Goal: Task Accomplishment & Management: Manage account settings

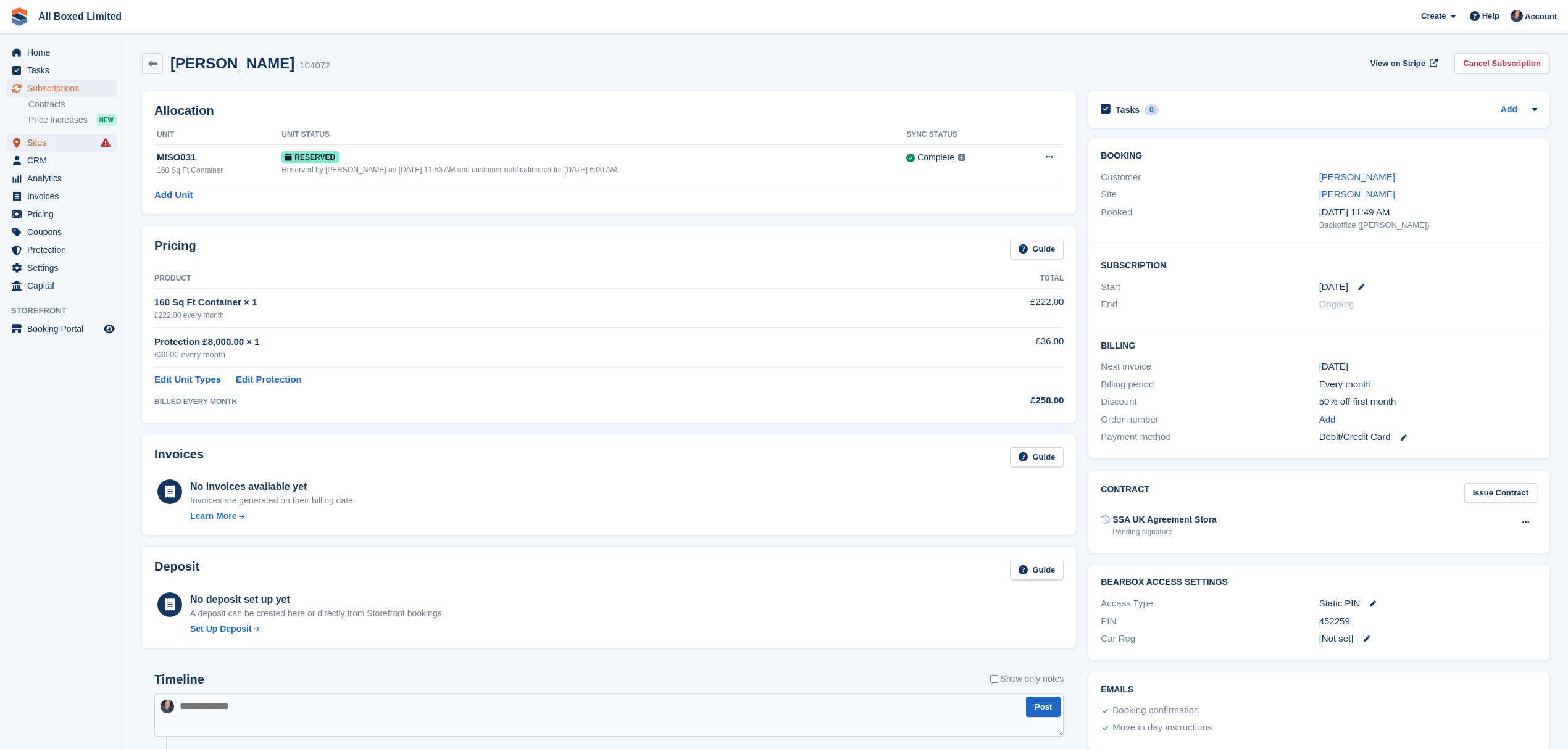
click at [42, 144] on span "Sites" at bounding box center [64, 142] width 74 height 18
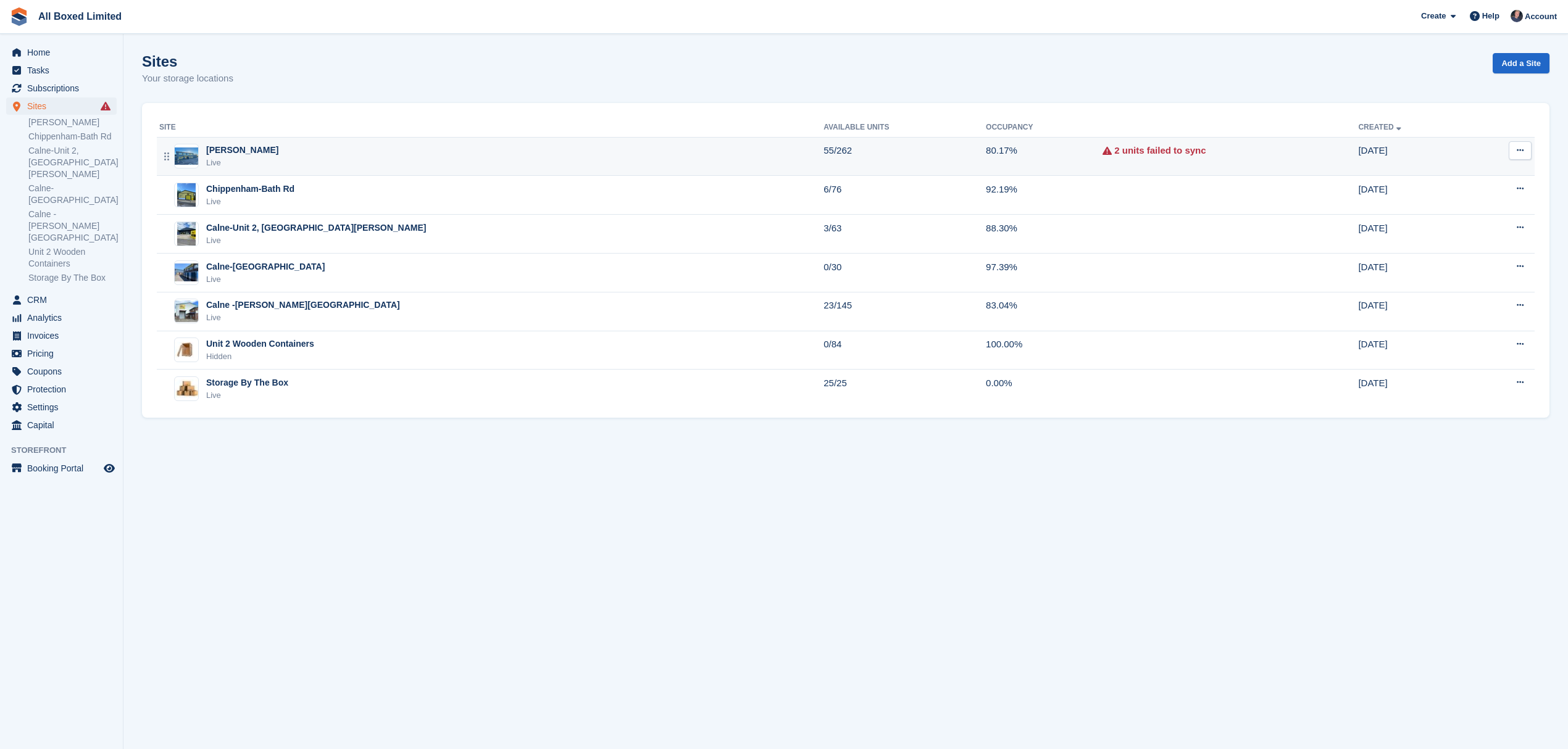
click at [268, 168] on div "Live" at bounding box center [242, 163] width 72 height 13
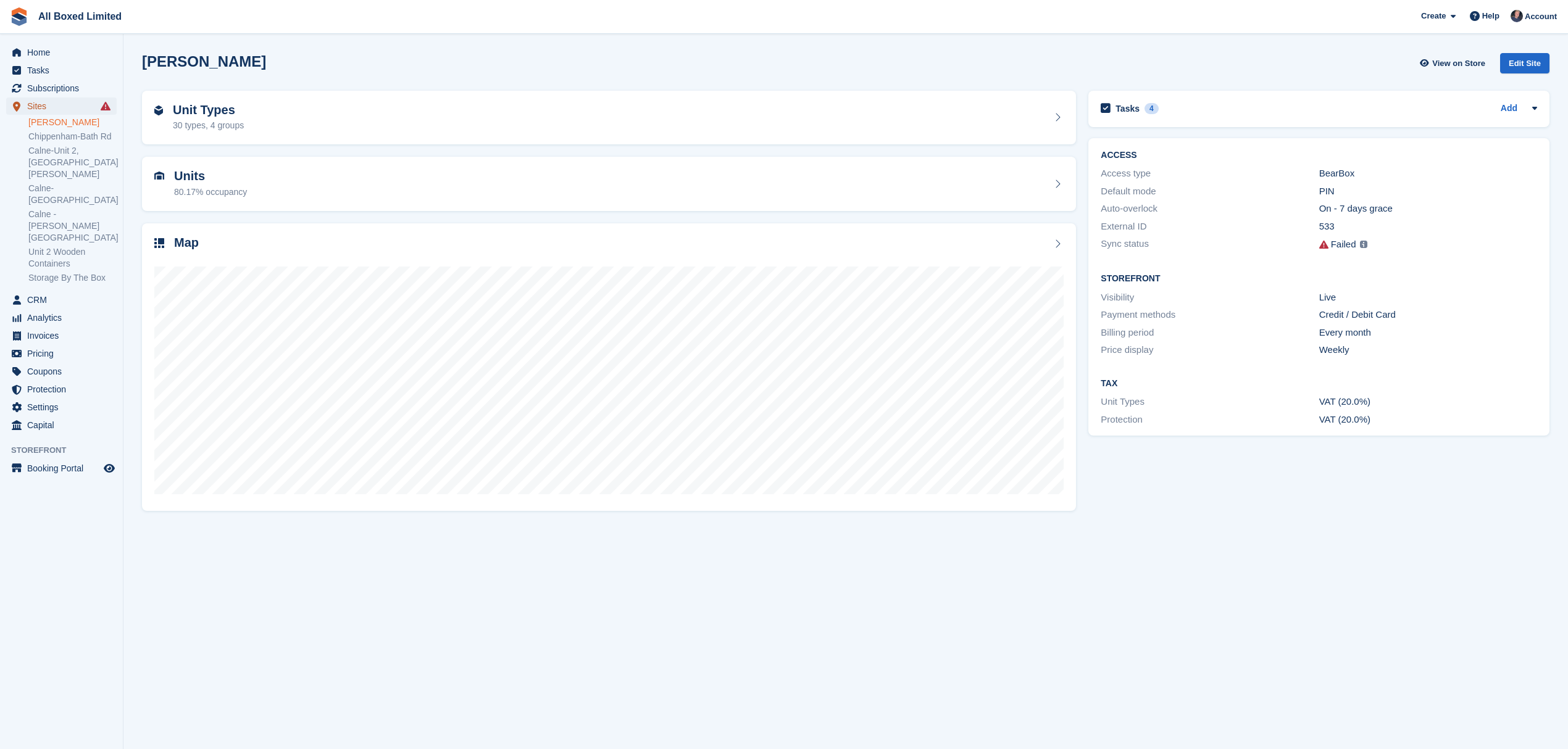
click at [70, 105] on span "Sites" at bounding box center [64, 106] width 74 height 18
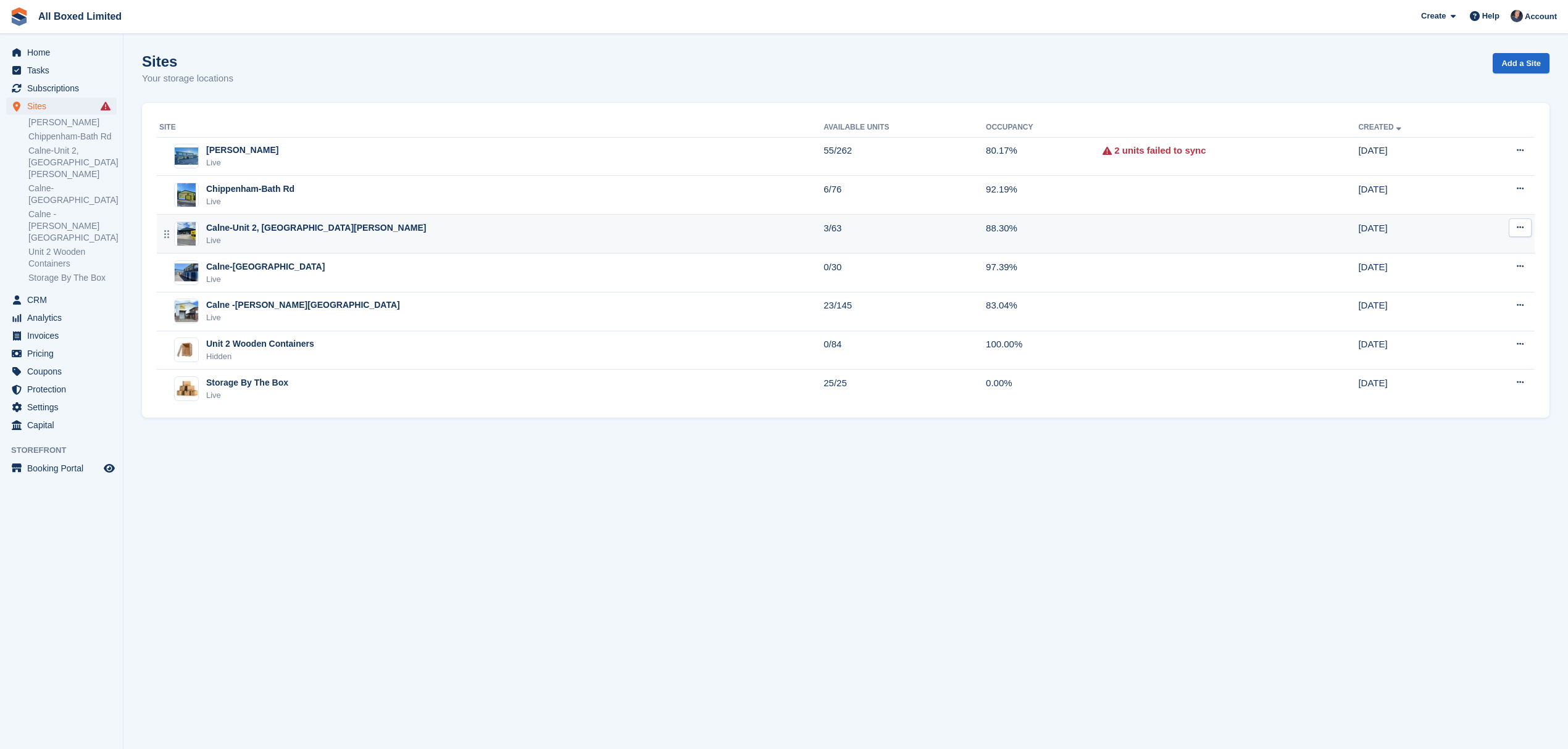
click at [292, 243] on div "Live" at bounding box center [317, 241] width 220 height 13
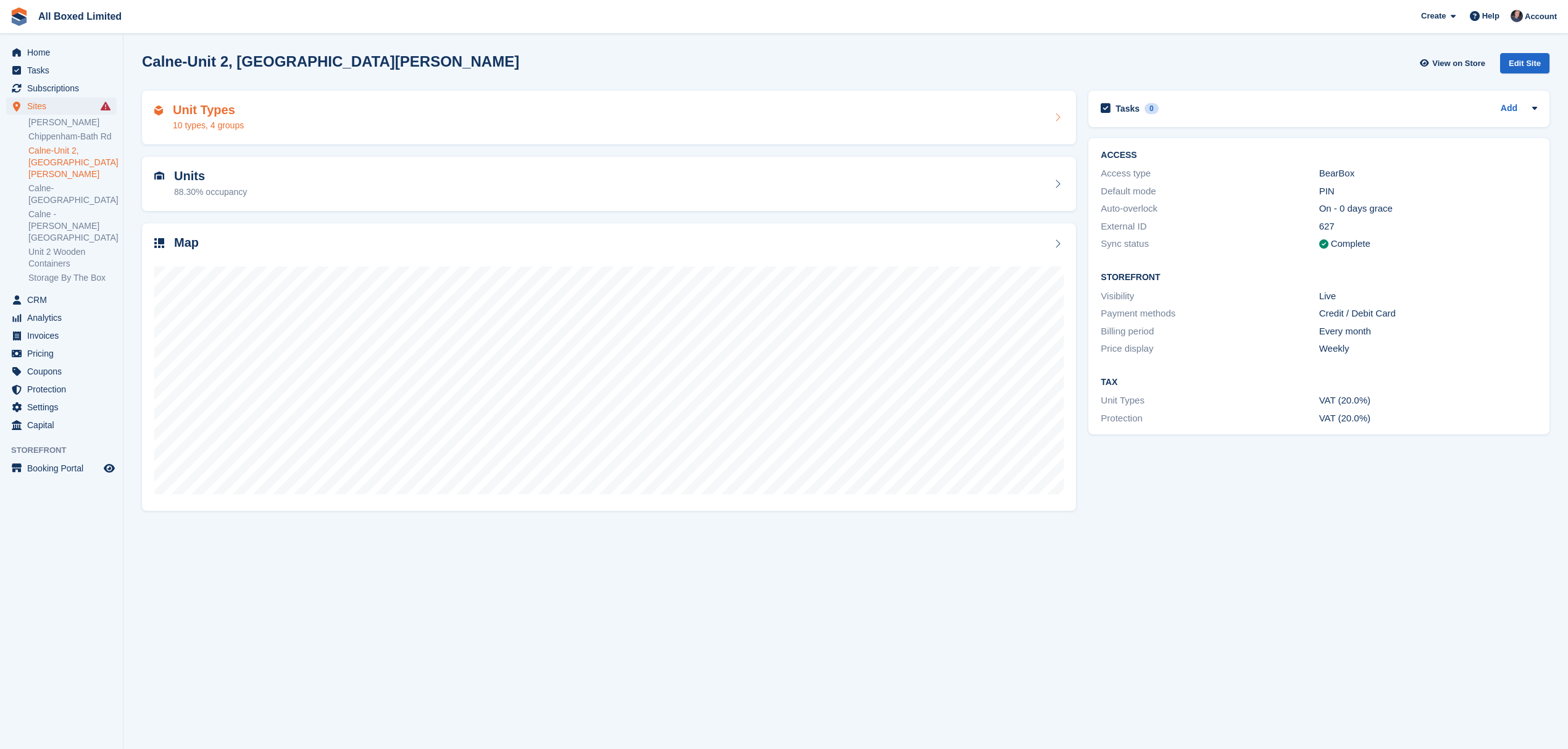
click at [286, 117] on div "Unit Types 10 types, 4 groups" at bounding box center [609, 118] width 909 height 29
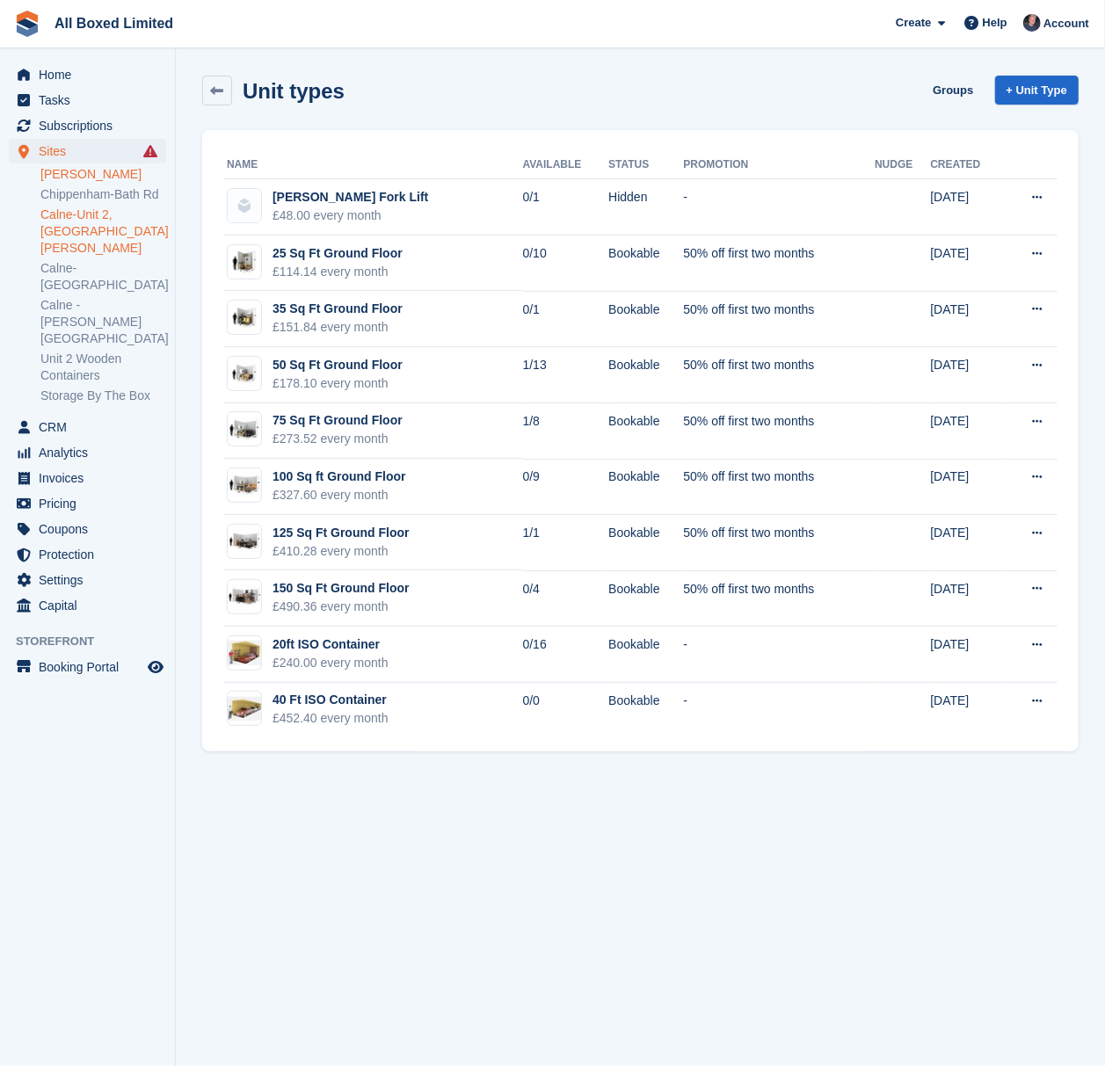
click at [92, 179] on link "[PERSON_NAME]" at bounding box center [103, 174] width 126 height 17
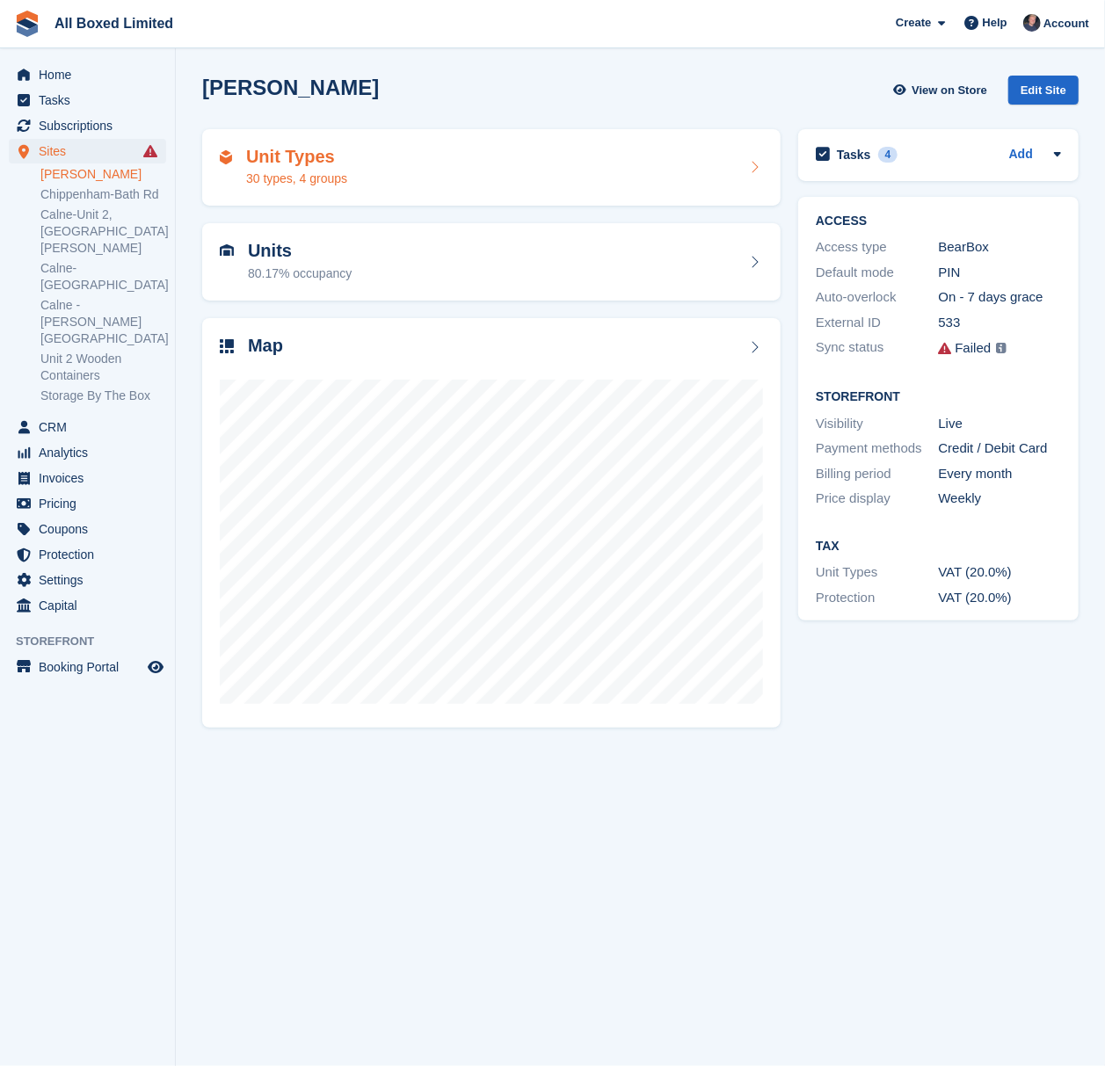
click at [478, 167] on div "Unit Types 30 types, 4 groups" at bounding box center [491, 168] width 543 height 42
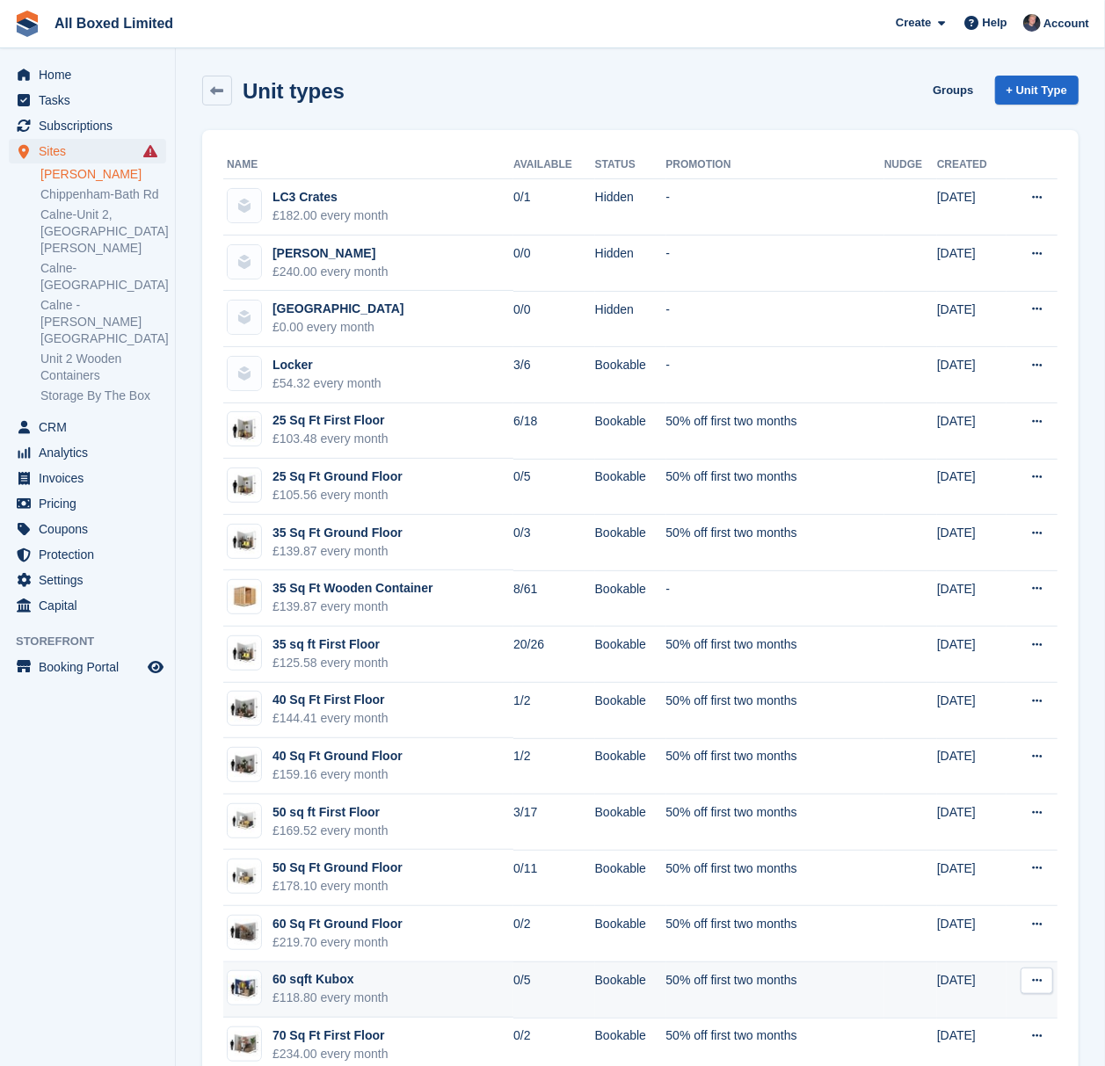
click at [448, 990] on td "60 sqft Kubox £118.80 every month" at bounding box center [368, 991] width 290 height 56
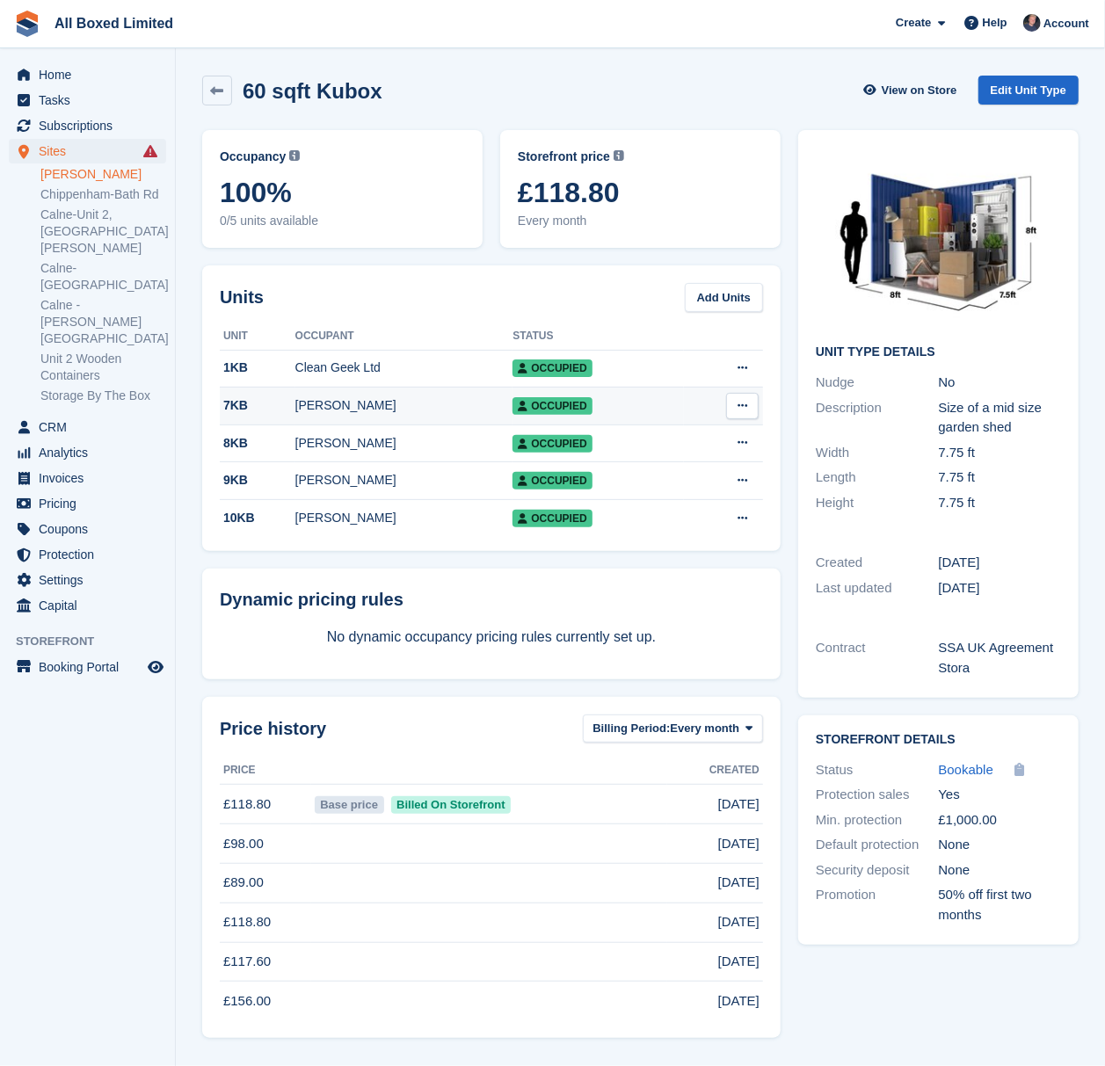
scroll to position [4, 0]
click at [1027, 76] on link "Edit Unit Type" at bounding box center [1028, 90] width 100 height 29
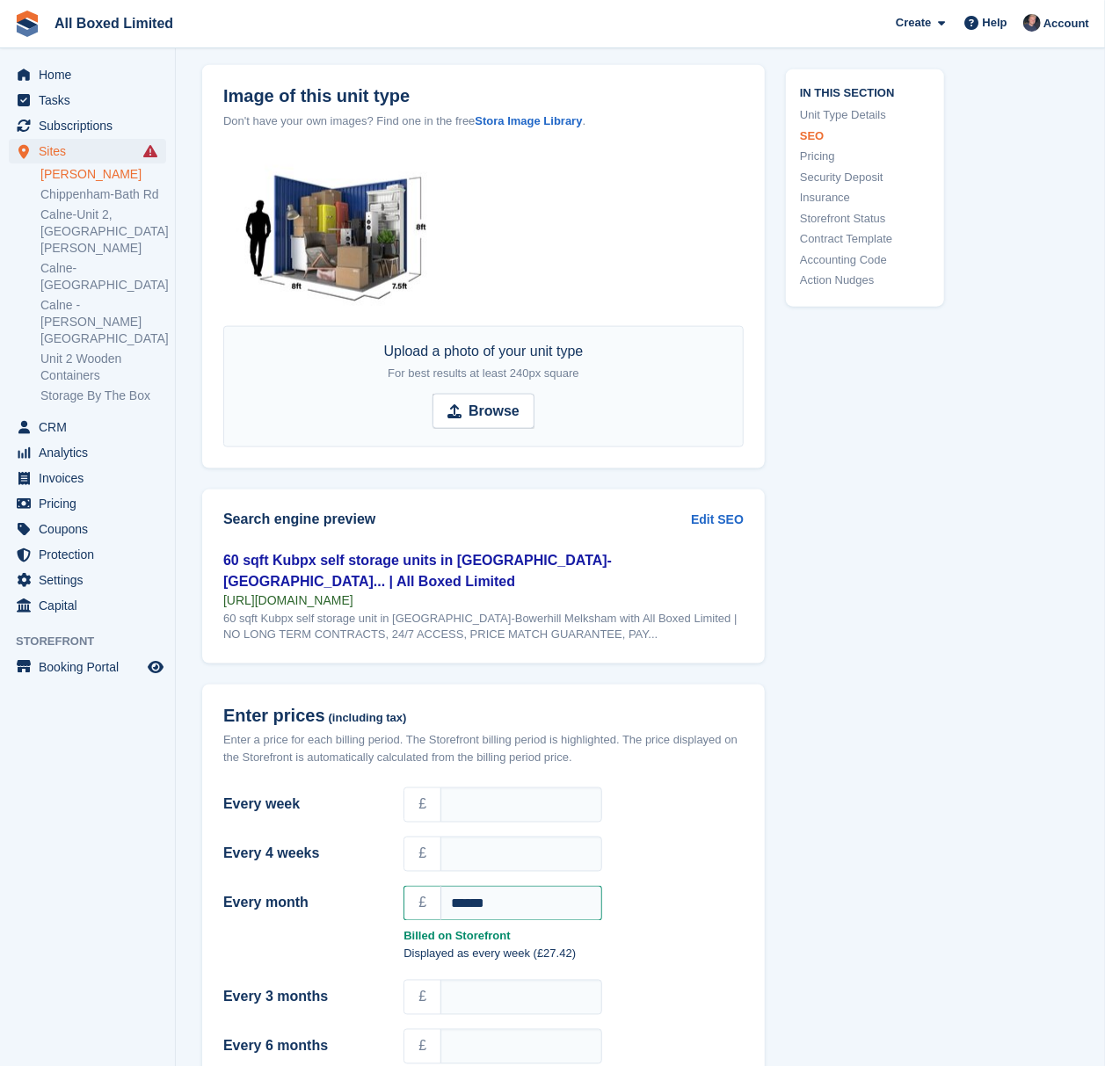
scroll to position [1172, 0]
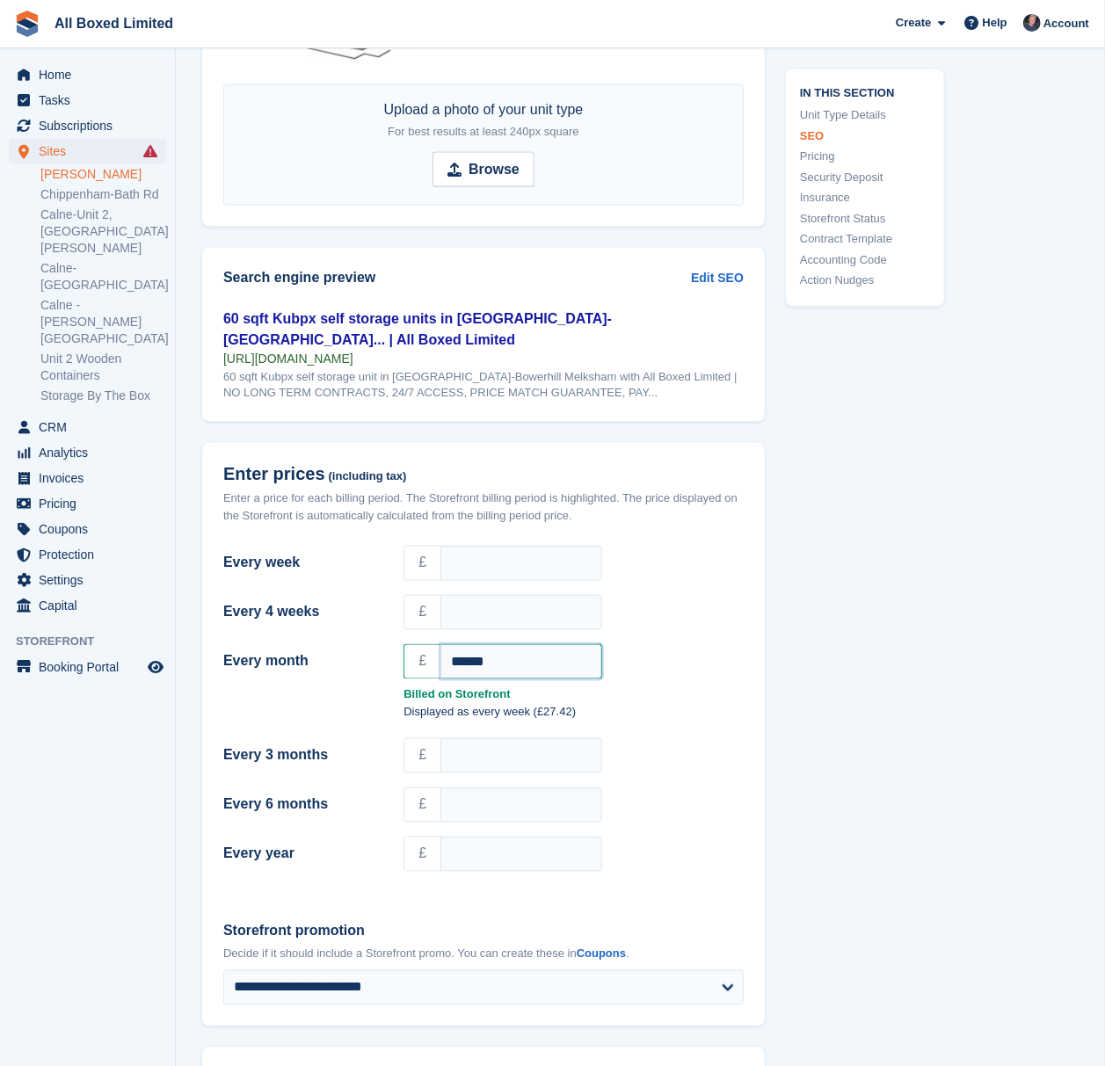
click at [308, 641] on div "Every month £ ******" at bounding box center [483, 662] width 541 height 42
type input "***"
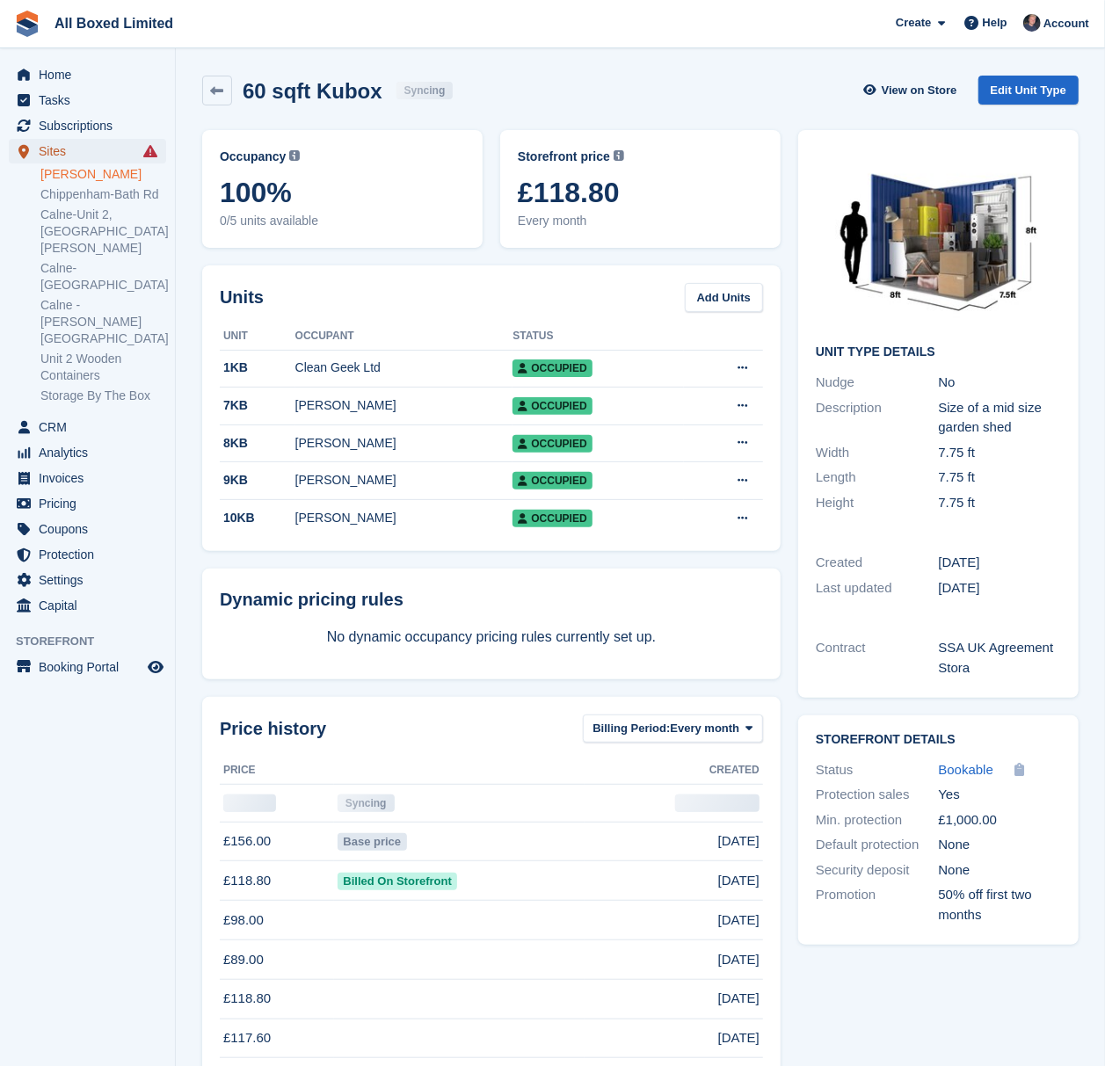
click at [107, 148] on span "Sites" at bounding box center [91, 151] width 105 height 25
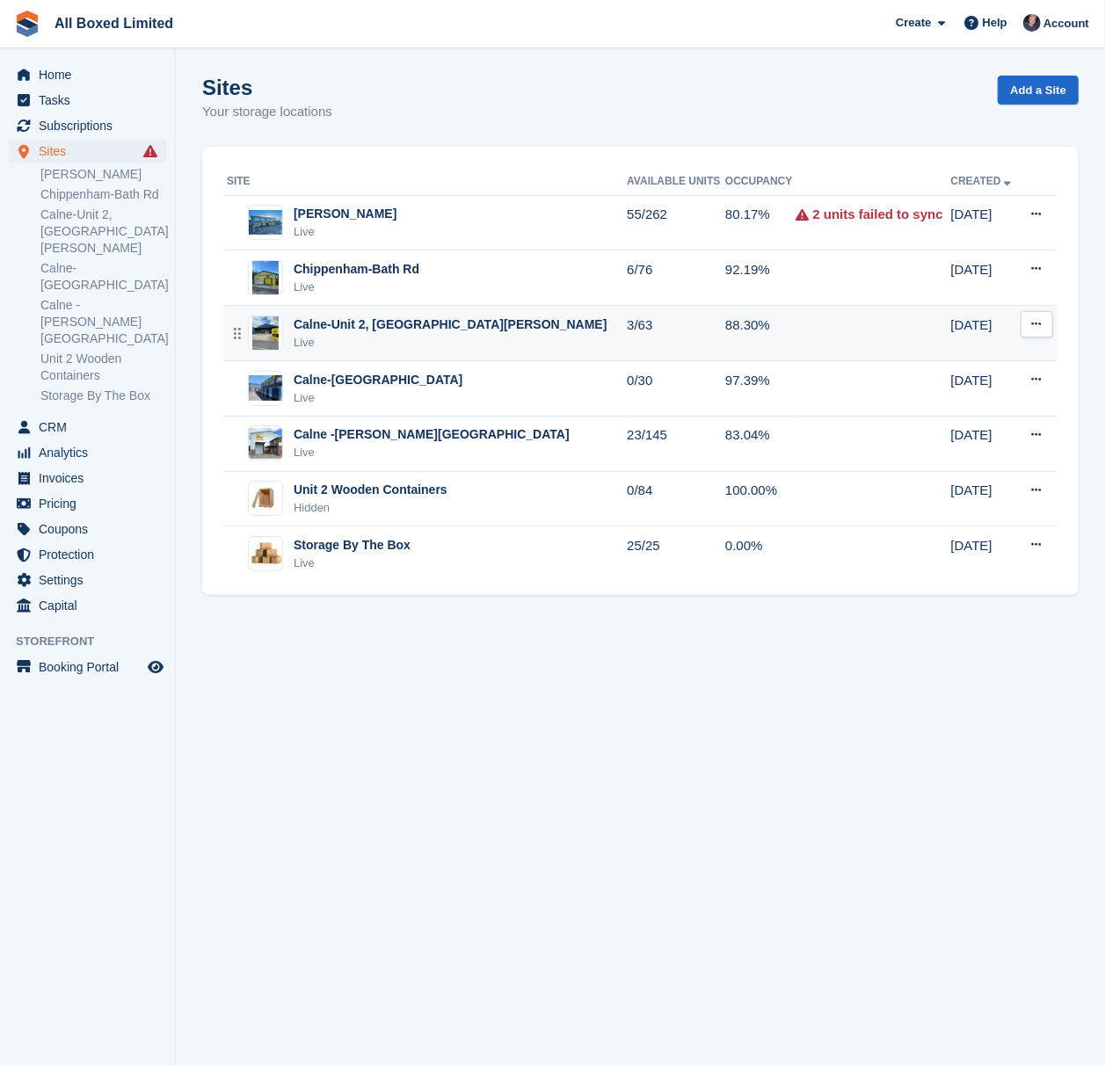
click at [409, 342] on div "Live" at bounding box center [451, 343] width 314 height 18
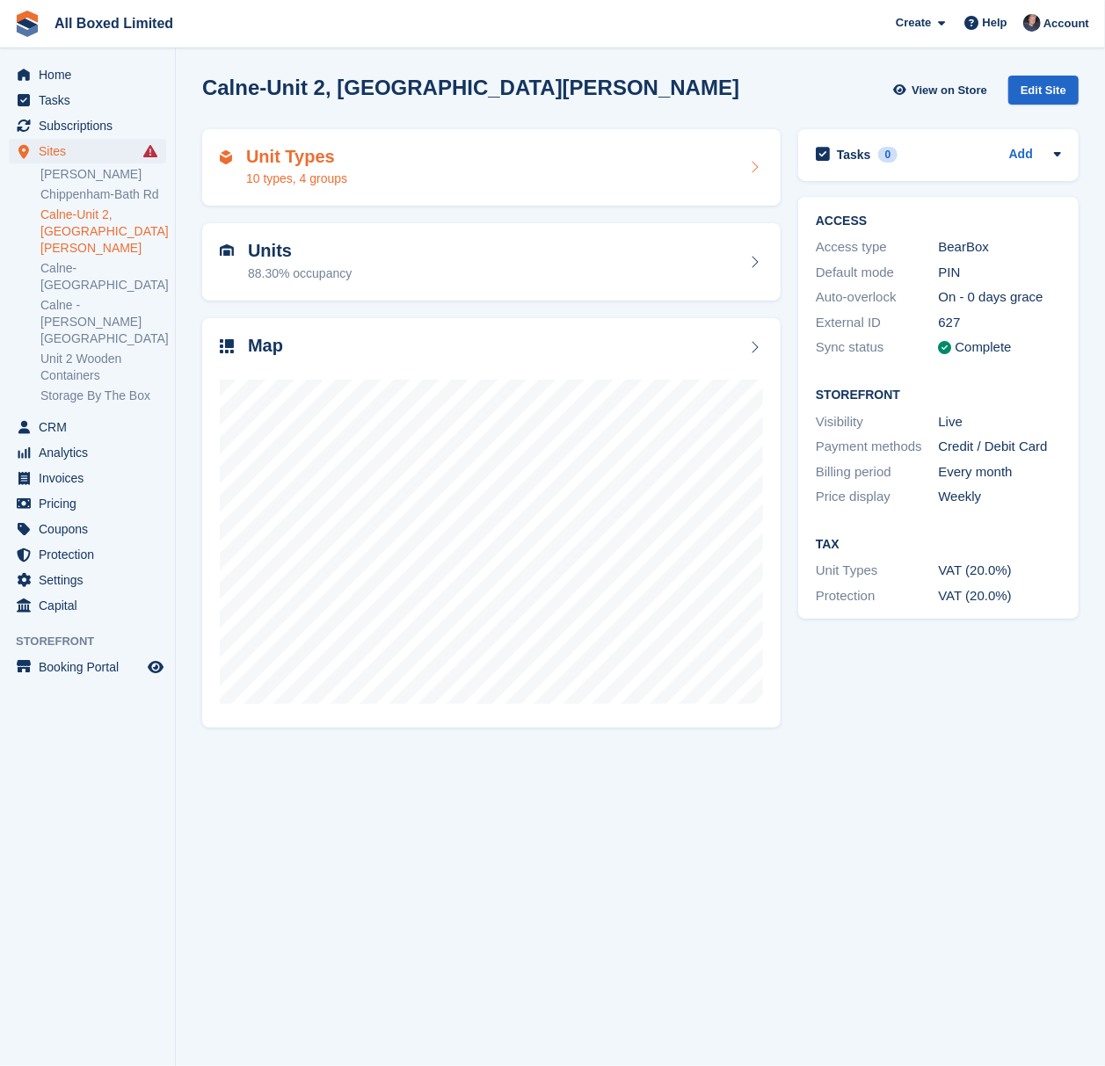
click at [366, 185] on div "Unit Types 10 types, 4 groups" at bounding box center [491, 168] width 543 height 42
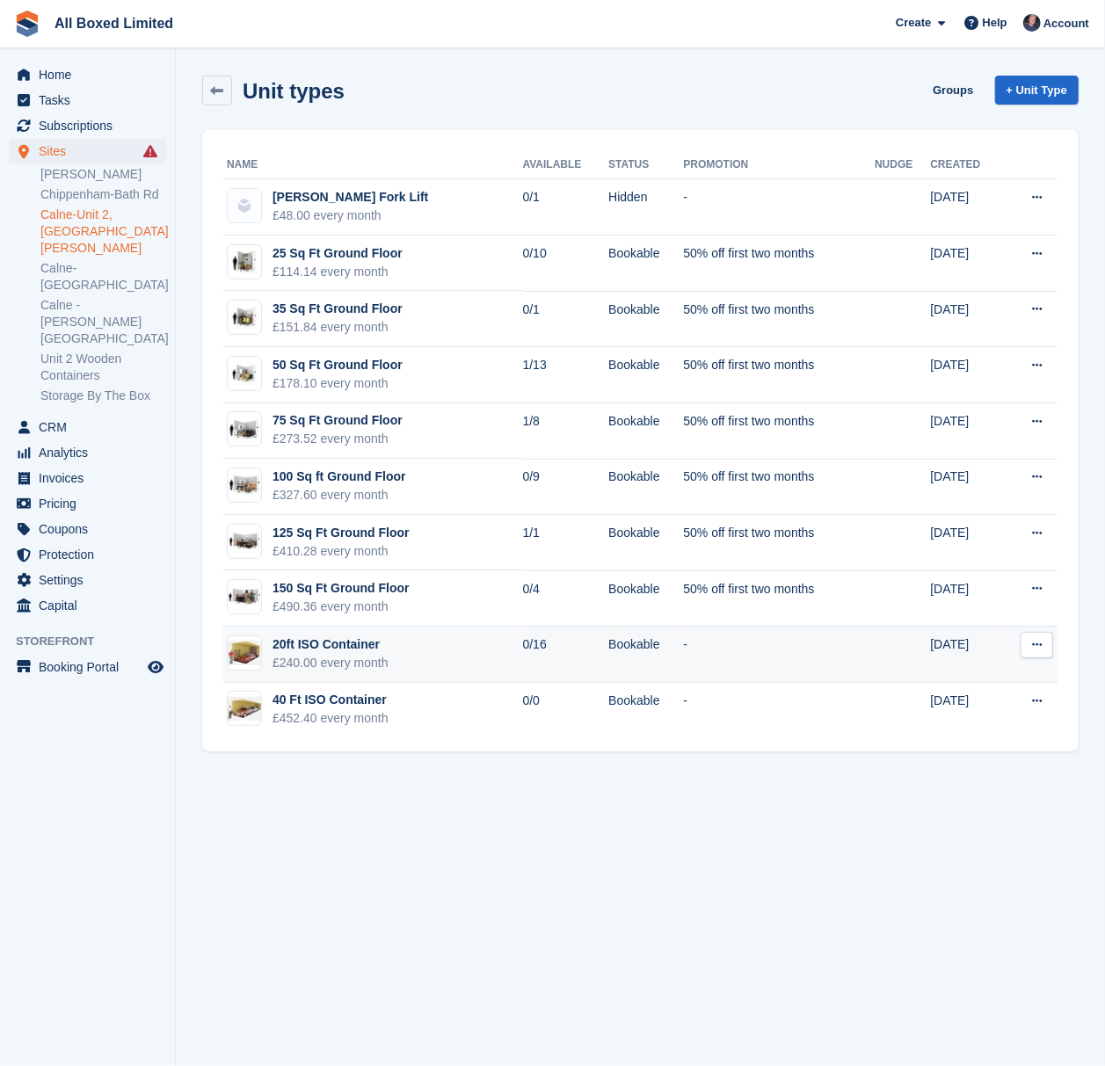
click at [404, 658] on td "20ft ISO Container £240.00 every month" at bounding box center [373, 655] width 300 height 56
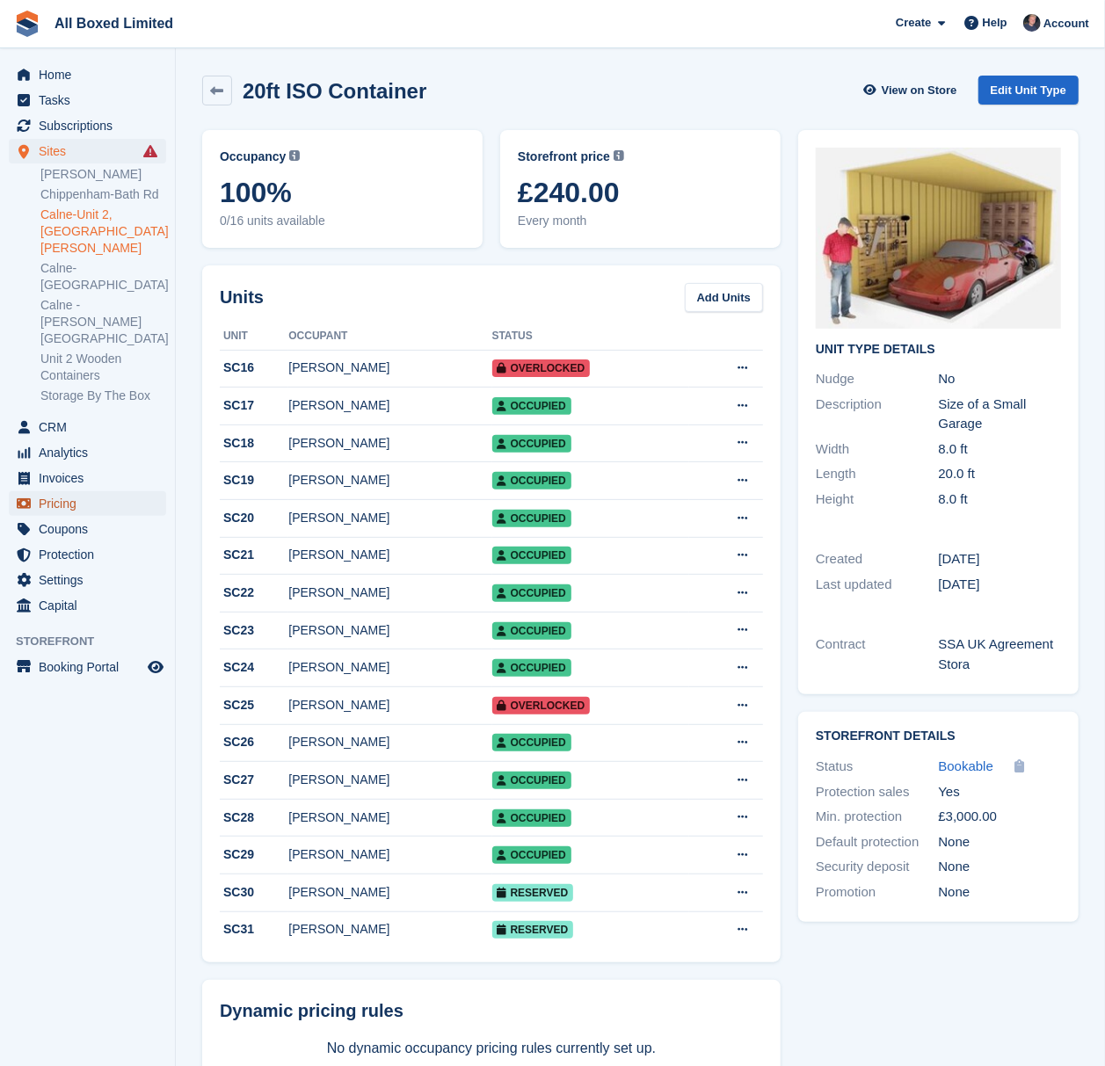
click at [74, 491] on span "Pricing" at bounding box center [91, 503] width 105 height 25
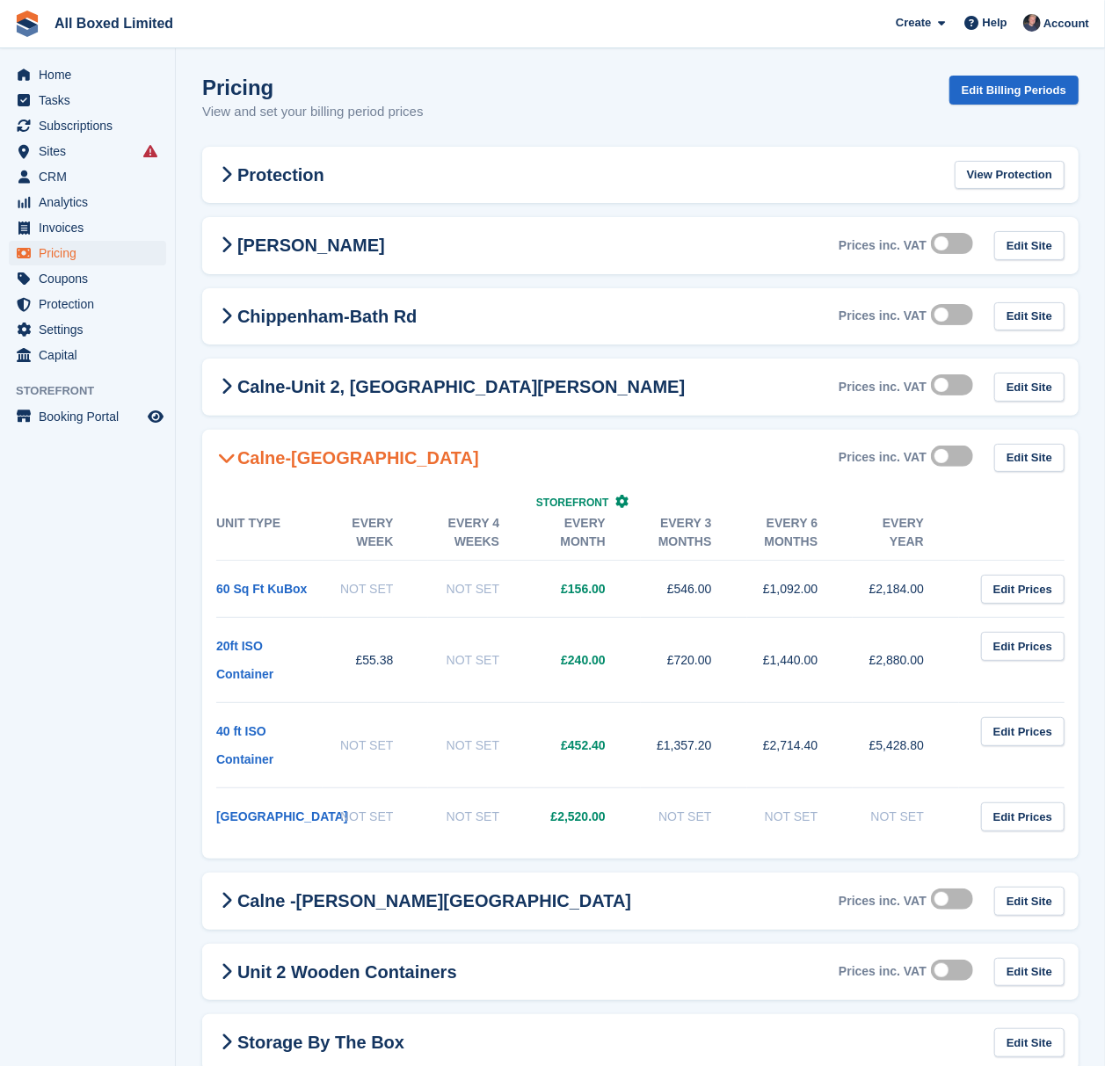
click at [229, 462] on icon at bounding box center [227, 458] width 18 height 18
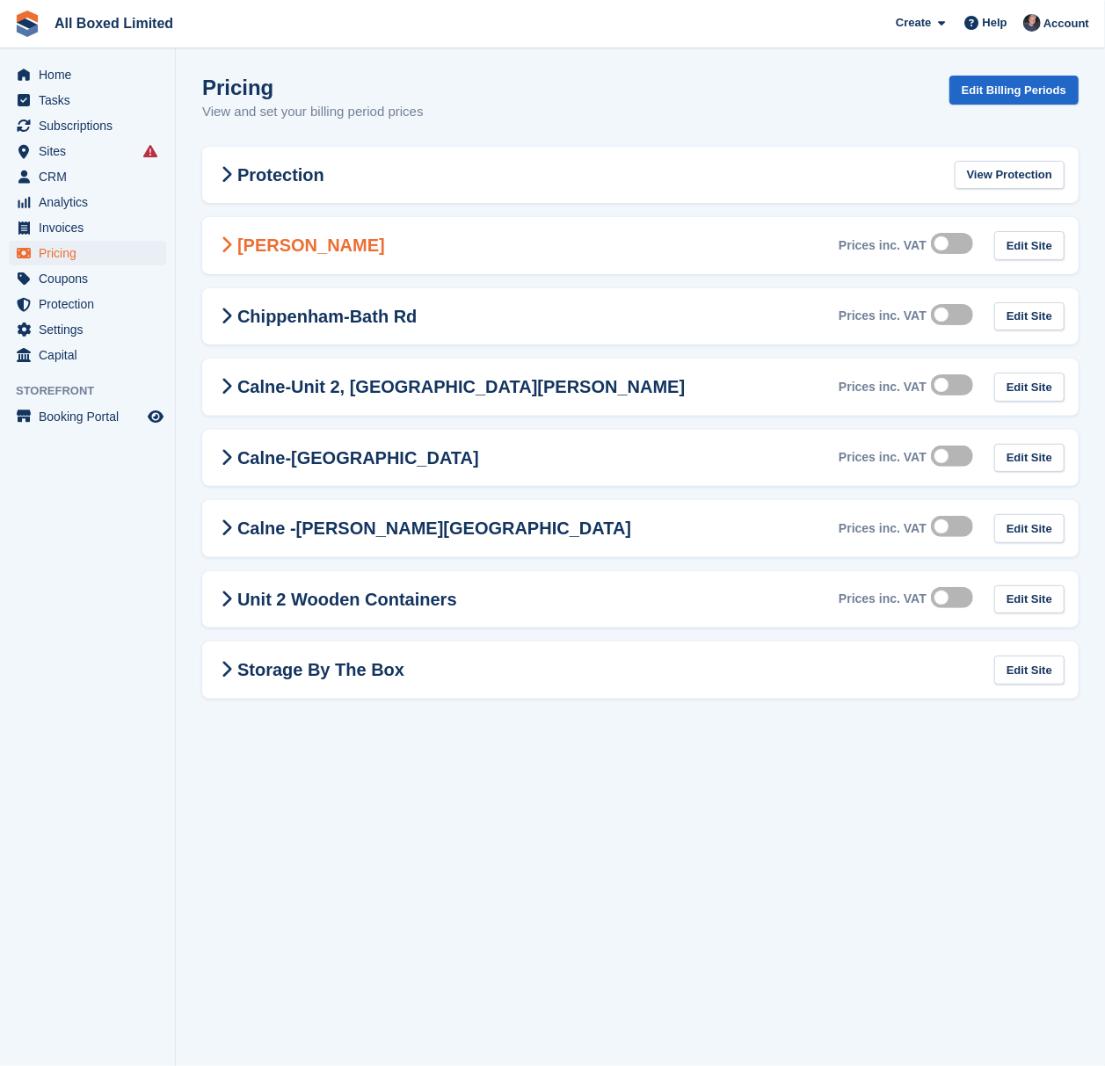
click at [234, 243] on span at bounding box center [226, 245] width 21 height 21
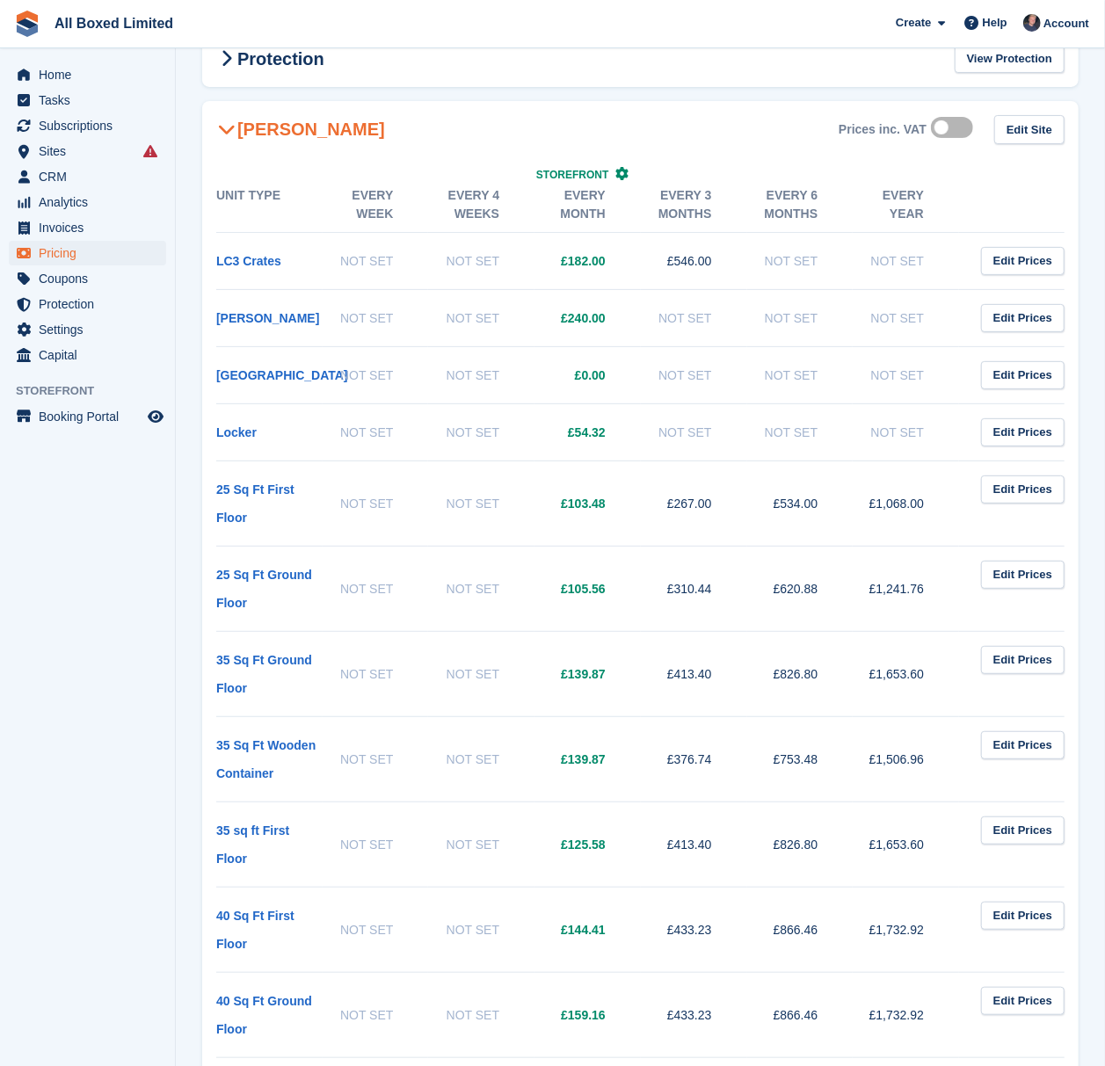
scroll to position [117, 0]
click at [239, 141] on div "[PERSON_NAME] Prices inc. VAT Edit Site" at bounding box center [640, 128] width 876 height 57
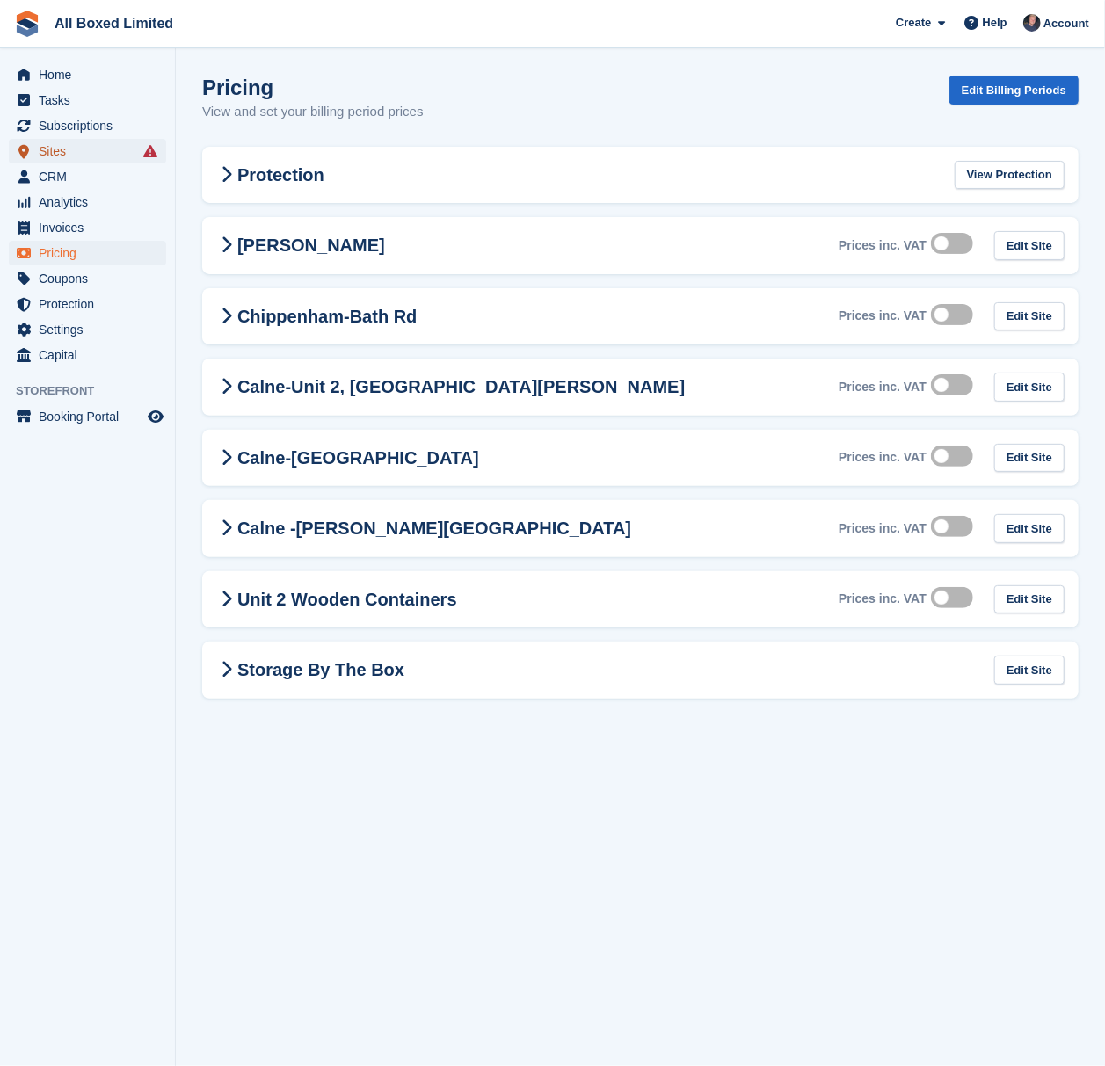
click at [60, 148] on span "Sites" at bounding box center [91, 151] width 105 height 25
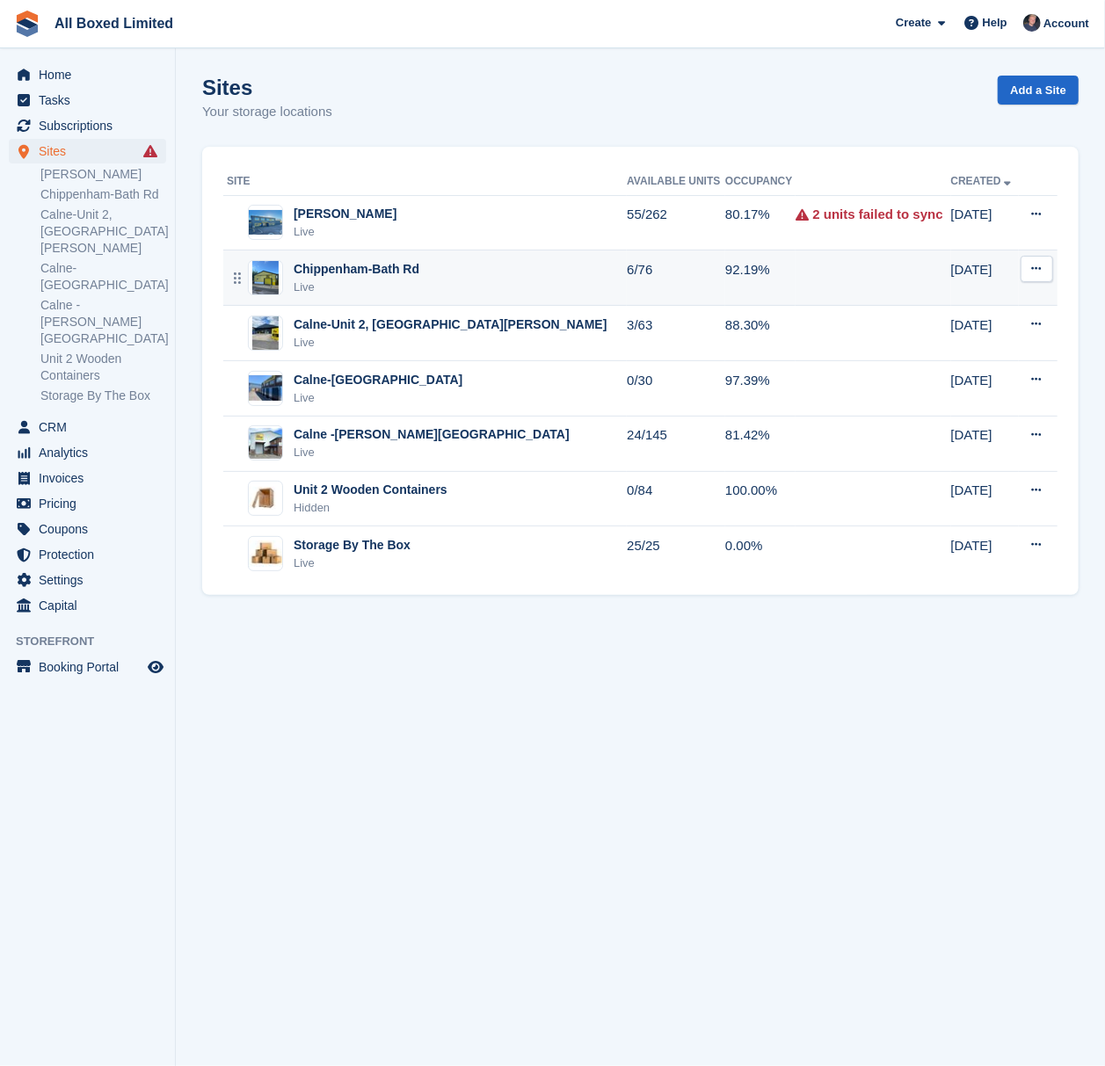
click at [454, 275] on div "Chippenham-Bath Rd Live" at bounding box center [427, 278] width 400 height 36
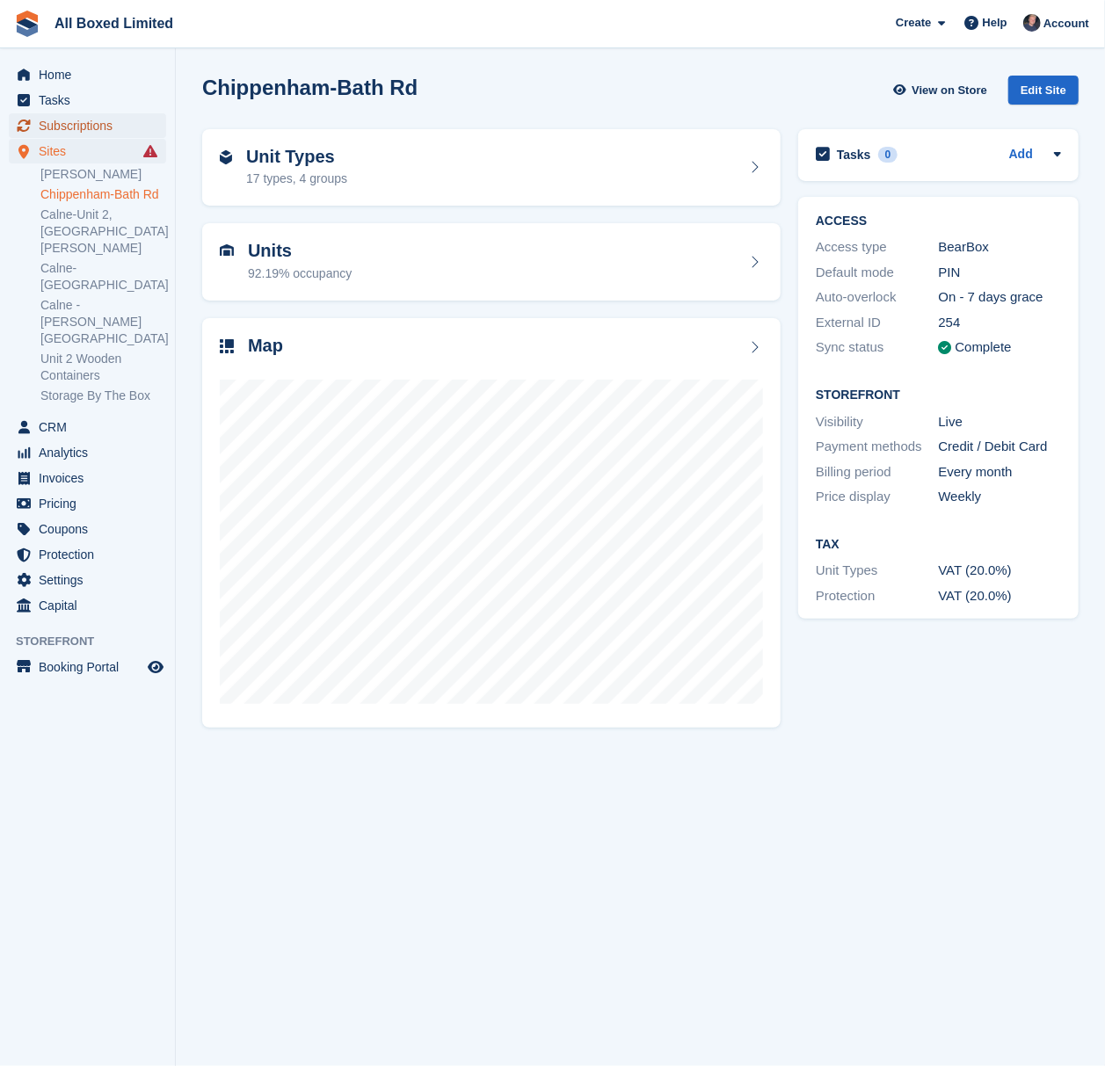
click at [107, 120] on span "Subscriptions" at bounding box center [91, 125] width 105 height 25
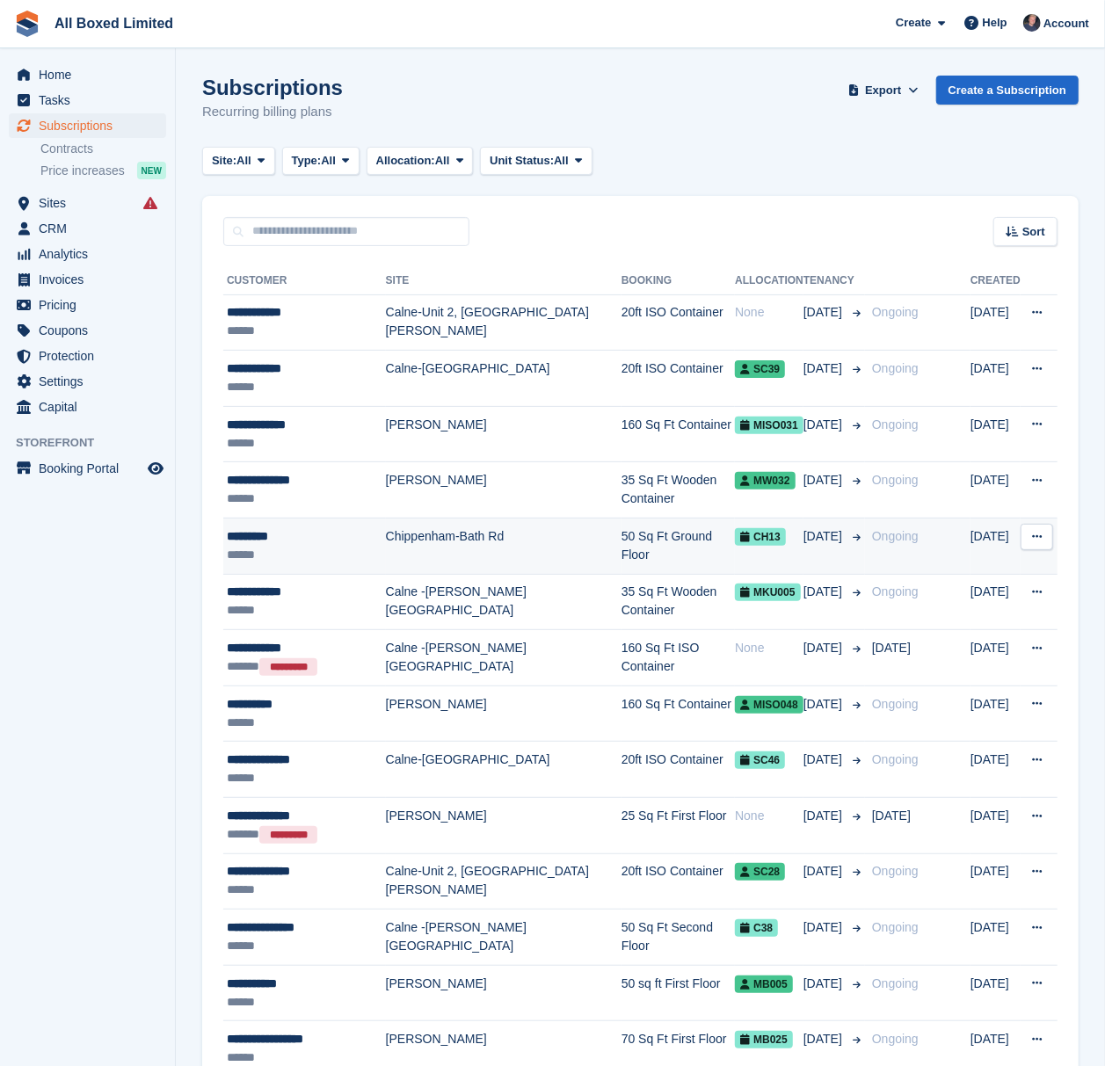
click at [325, 546] on div "******" at bounding box center [306, 555] width 159 height 18
